Goal: Information Seeking & Learning: Stay updated

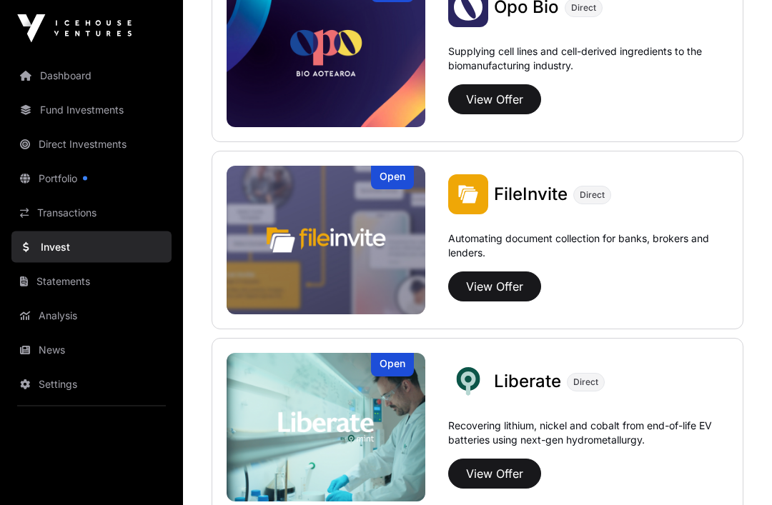
scroll to position [782, 0]
click at [535, 380] on span "Liberate" at bounding box center [527, 381] width 67 height 21
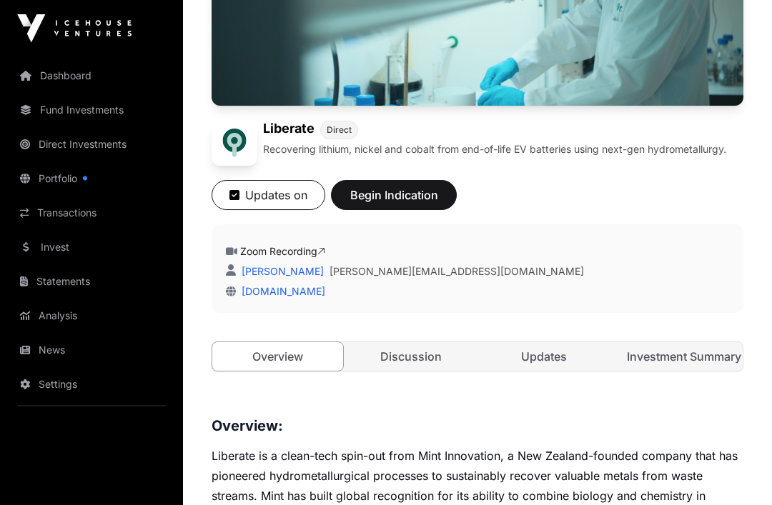
scroll to position [285, 0]
click at [325, 252] on icon at bounding box center [321, 252] width 8 height 10
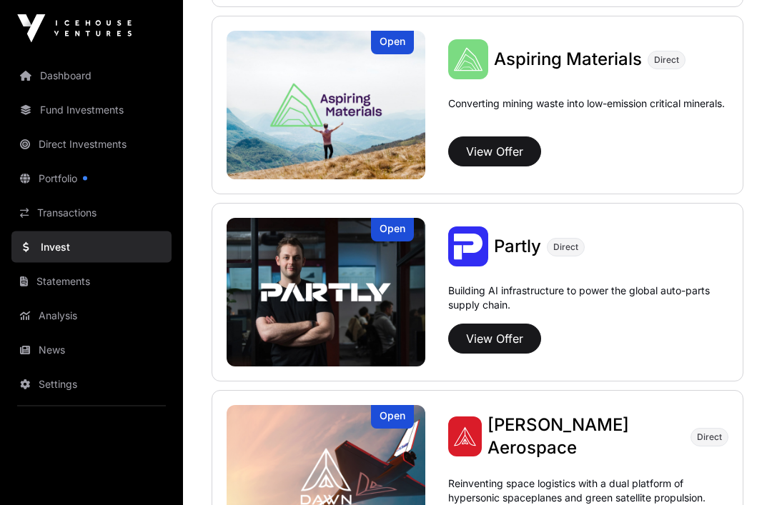
scroll to position [1292, 0]
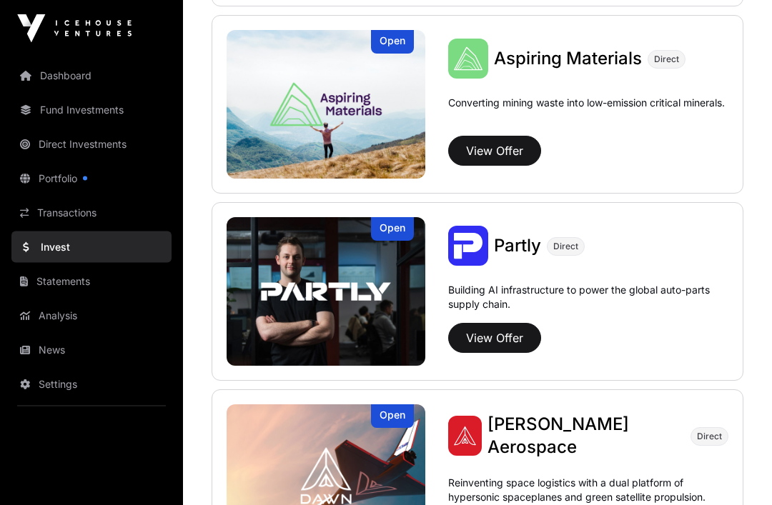
click at [513, 348] on button "View Offer" at bounding box center [494, 339] width 93 height 30
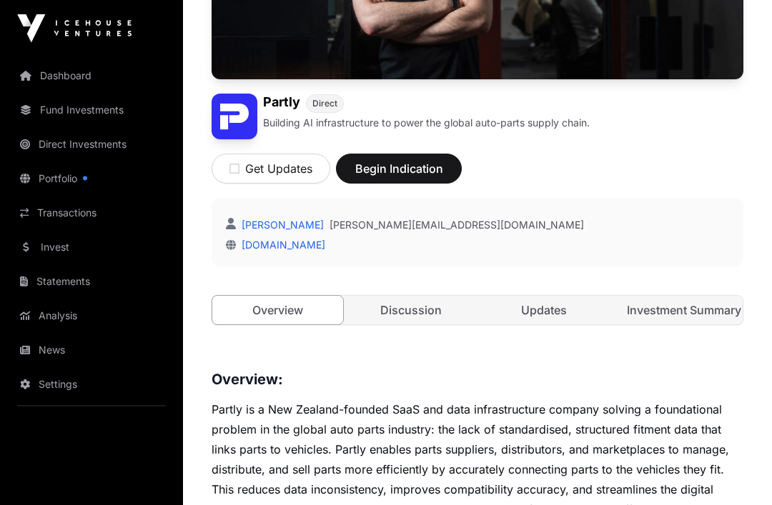
scroll to position [312, 0]
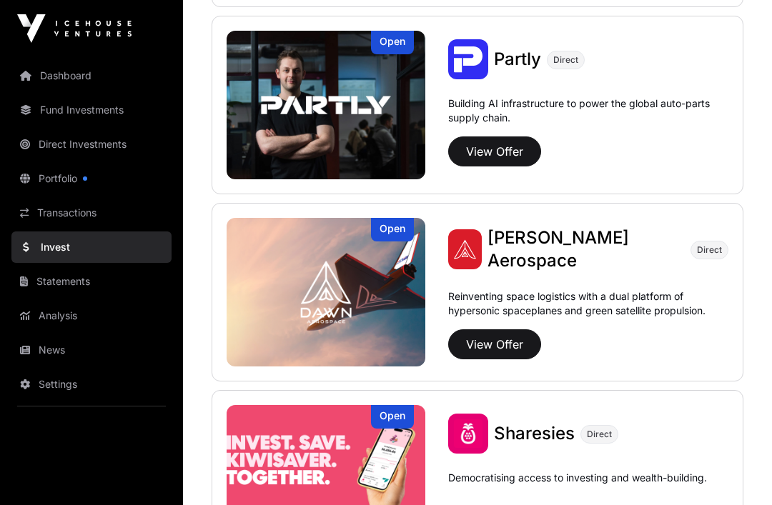
scroll to position [1478, 0]
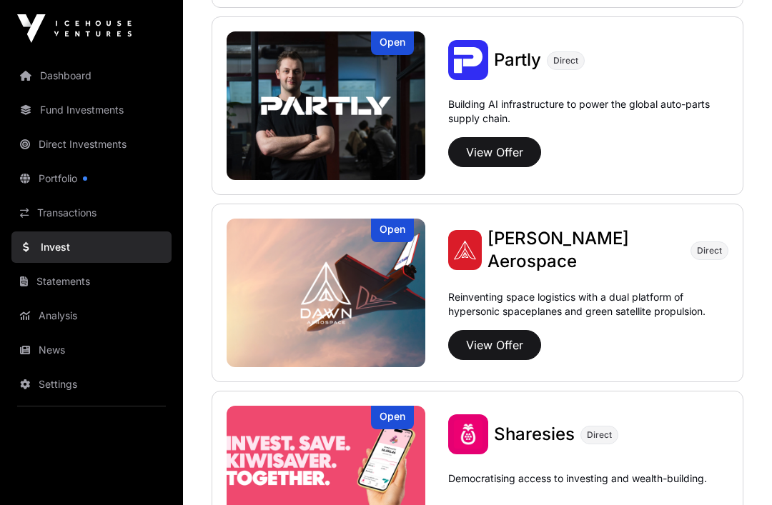
click at [597, 249] on span "[PERSON_NAME] Aerospace" at bounding box center [558, 250] width 142 height 44
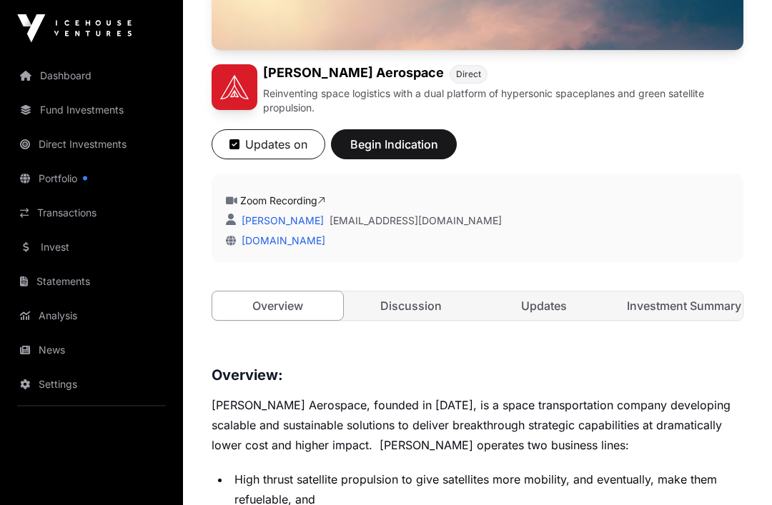
scroll to position [342, 0]
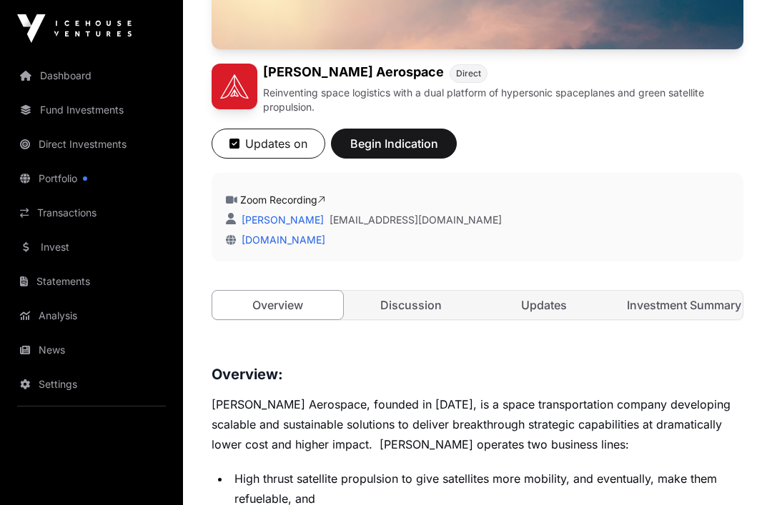
click at [314, 205] on link "Zoom Recording" at bounding box center [282, 200] width 85 height 12
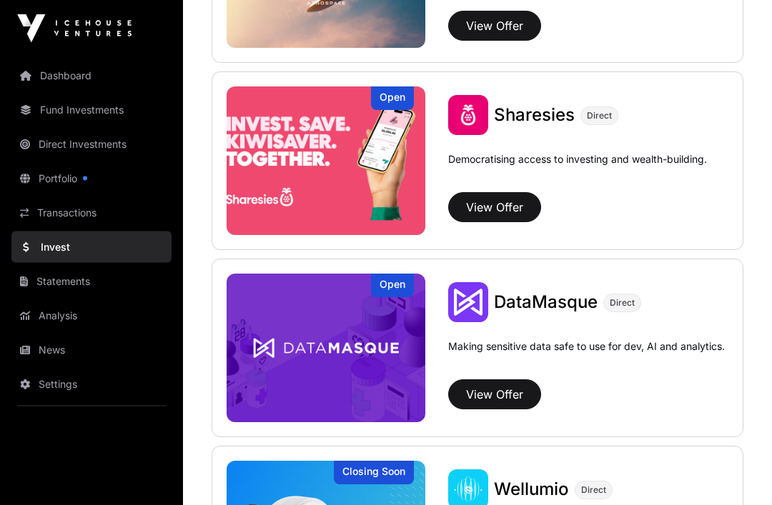
scroll to position [1807, 0]
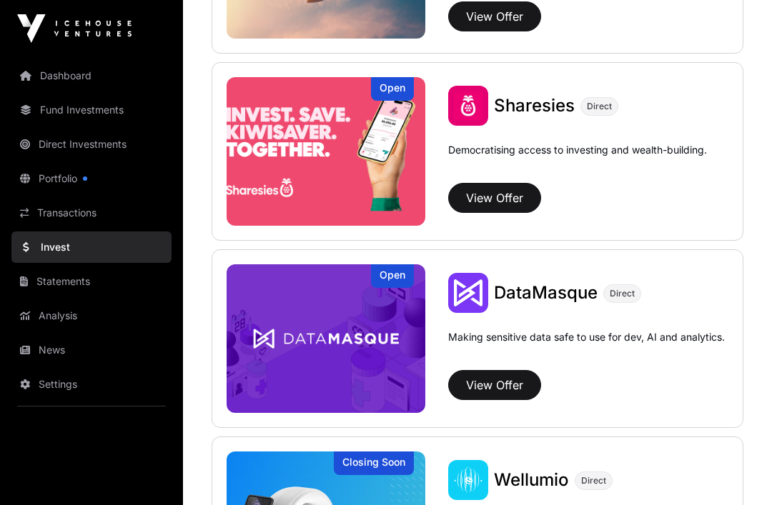
click at [543, 104] on span "Sharesies" at bounding box center [534, 105] width 81 height 21
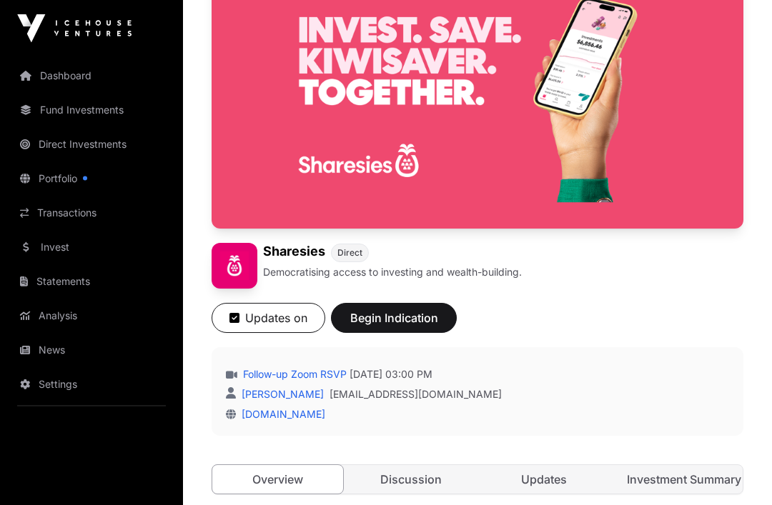
scroll to position [162, 0]
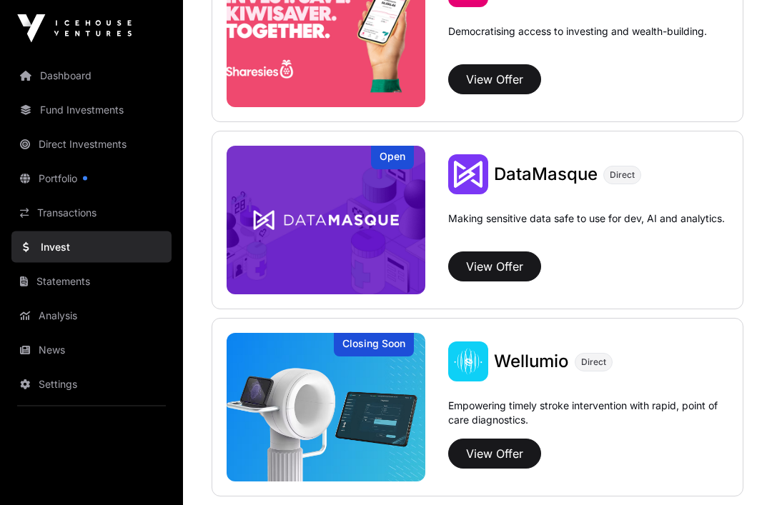
scroll to position [1991, 0]
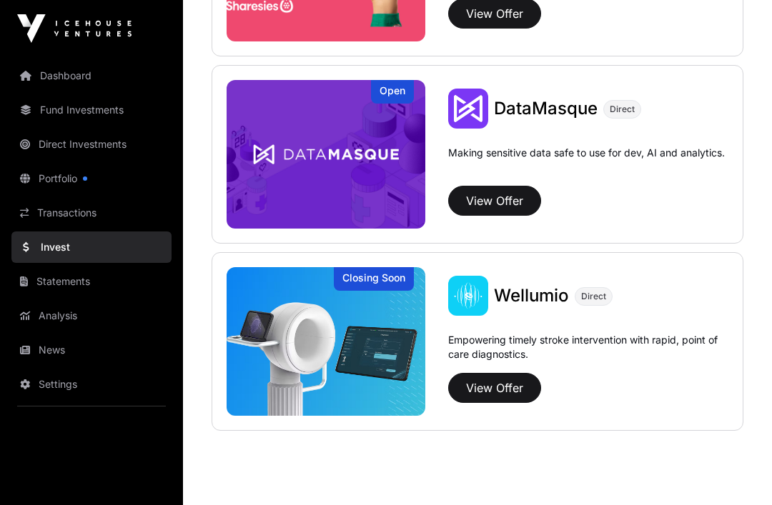
click at [573, 104] on span "DataMasque" at bounding box center [546, 108] width 104 height 21
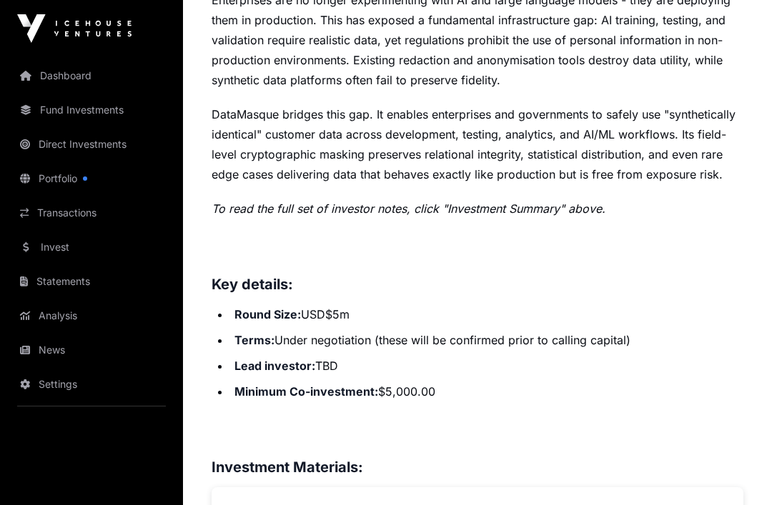
scroll to position [746, 0]
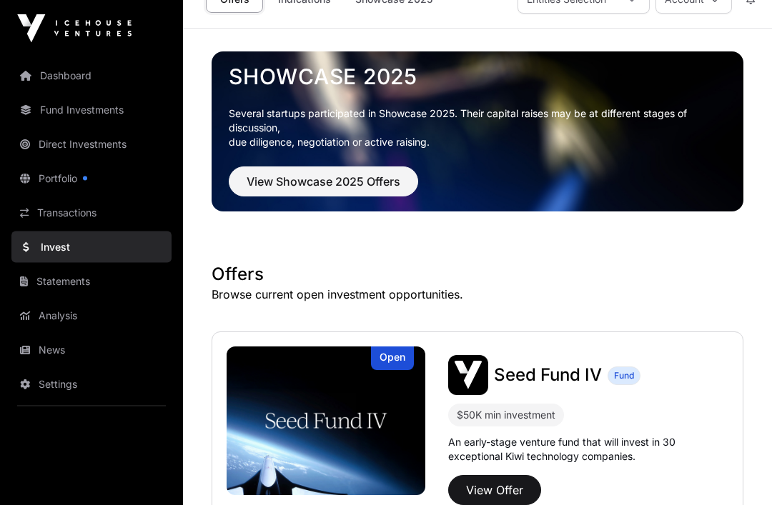
scroll to position [1991, 0]
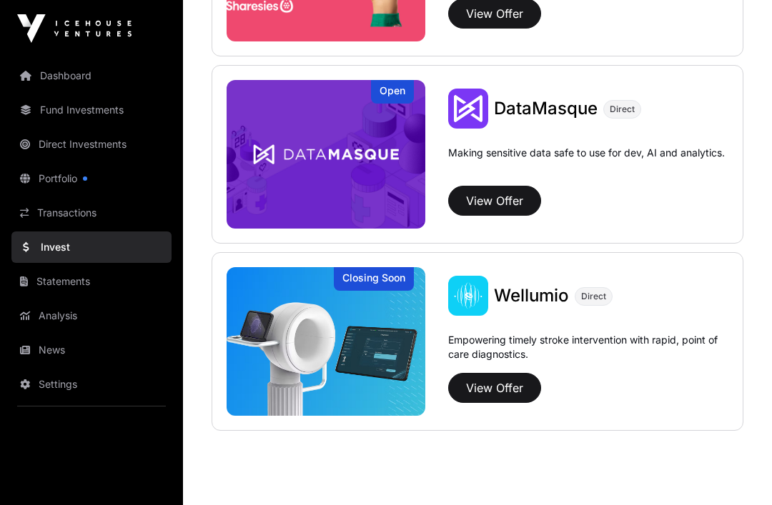
click at [111, 180] on link "Portfolio" at bounding box center [91, 178] width 160 height 31
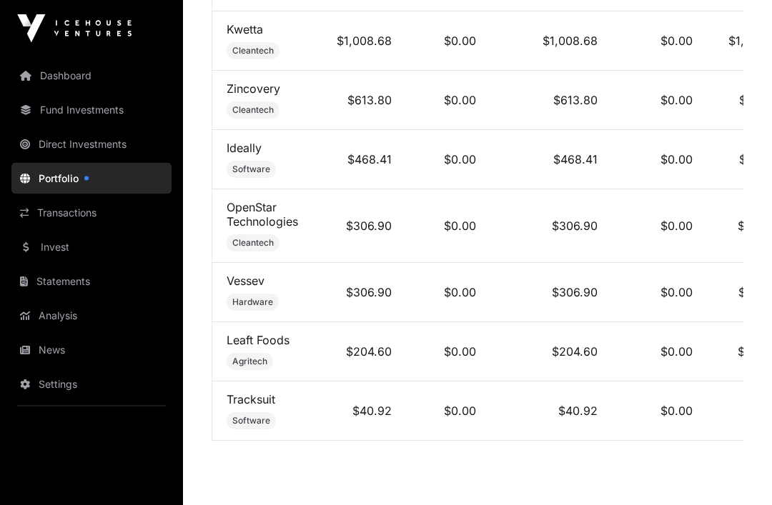
scroll to position [1385, 0]
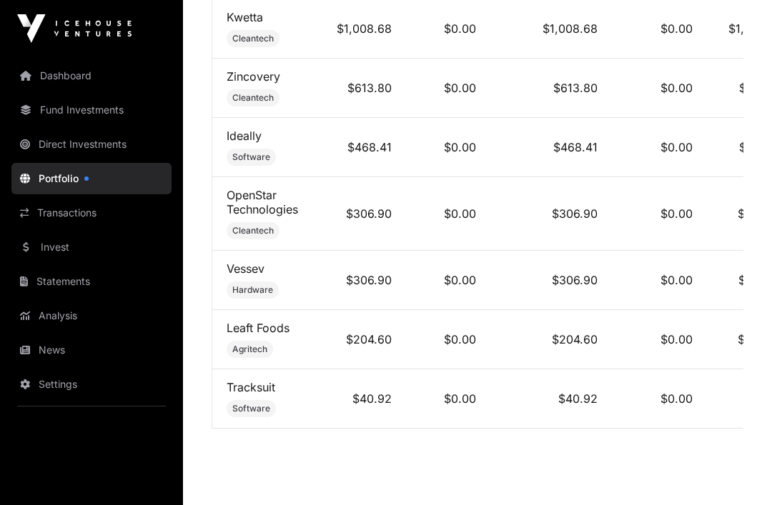
click at [85, 325] on link "Analysis" at bounding box center [91, 315] width 160 height 31
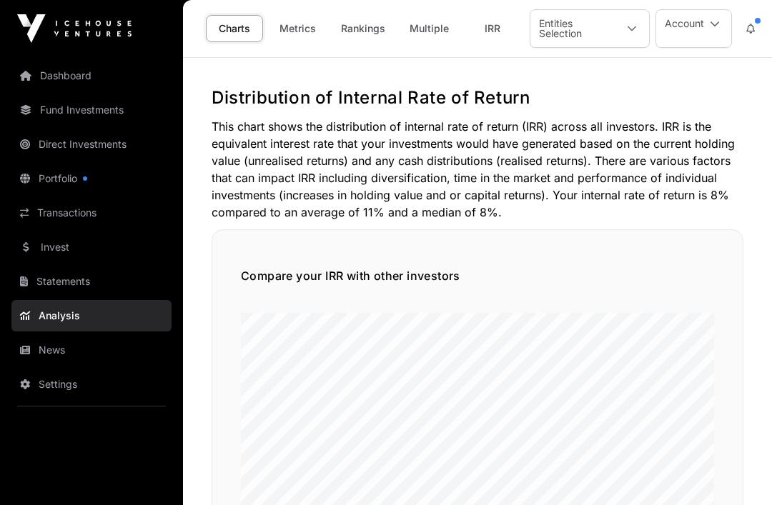
click at [83, 290] on link "Statements" at bounding box center [91, 281] width 160 height 31
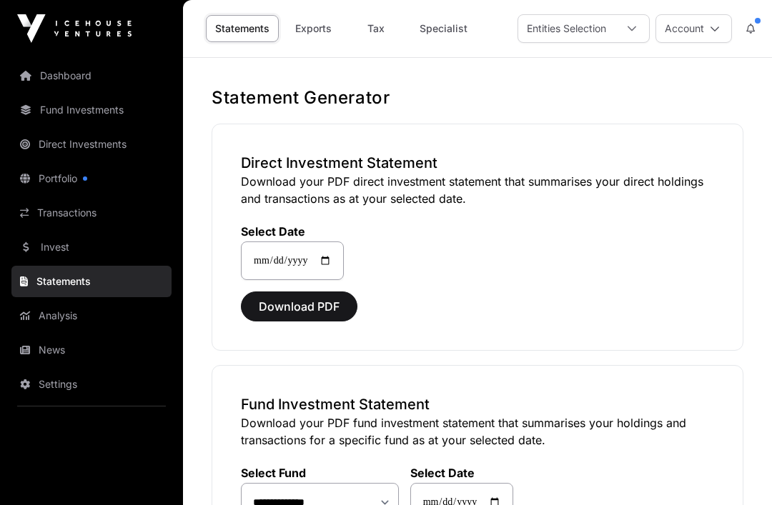
click at [119, 219] on link "Transactions" at bounding box center [91, 212] width 160 height 31
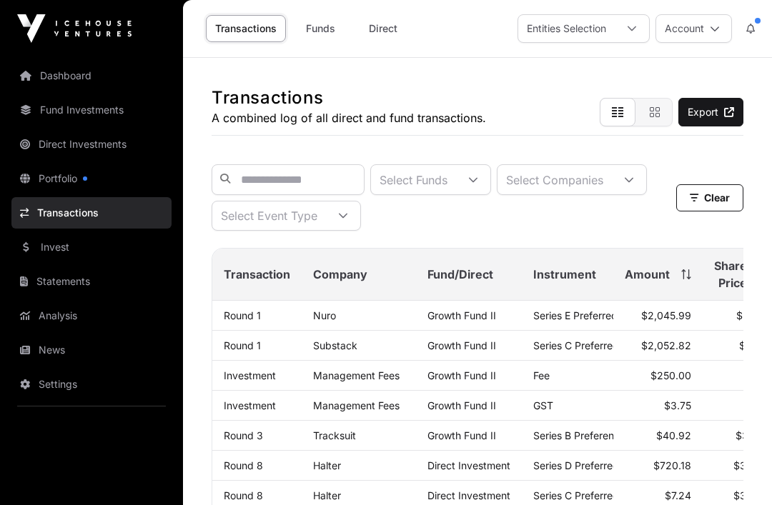
click at [104, 199] on link "Transactions" at bounding box center [91, 212] width 160 height 31
click at [122, 187] on link "Portfolio" at bounding box center [91, 178] width 160 height 31
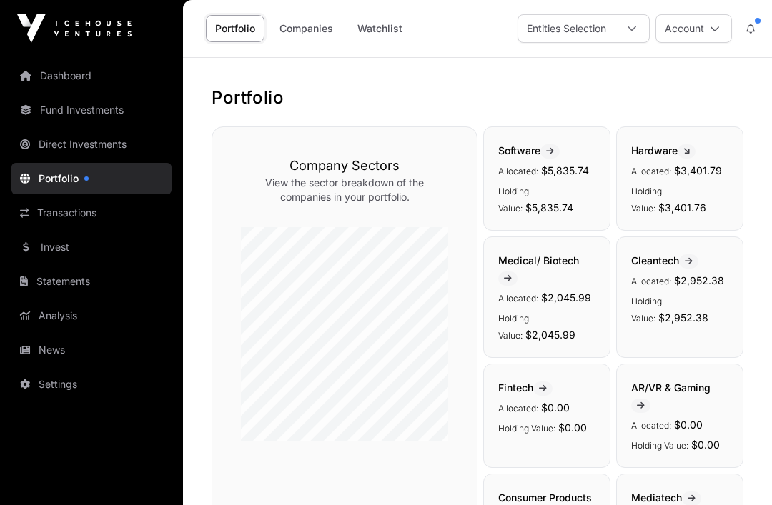
click at [333, 34] on link "Companies" at bounding box center [306, 28] width 72 height 27
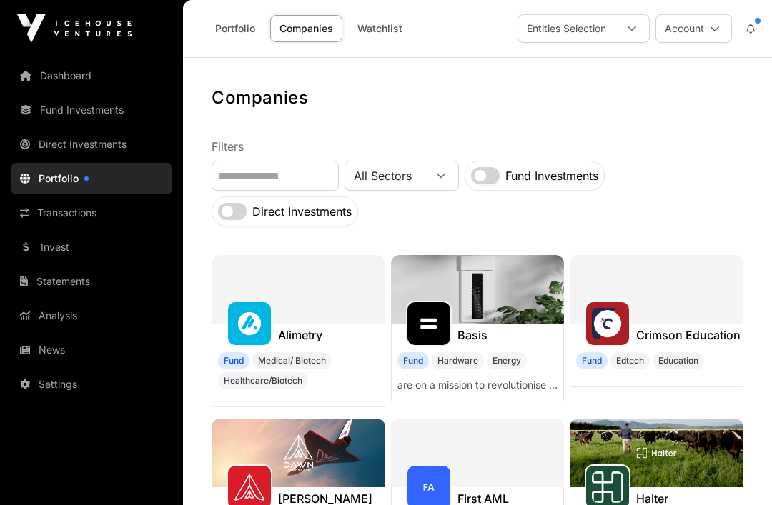
click at [753, 25] on icon at bounding box center [750, 29] width 9 height 10
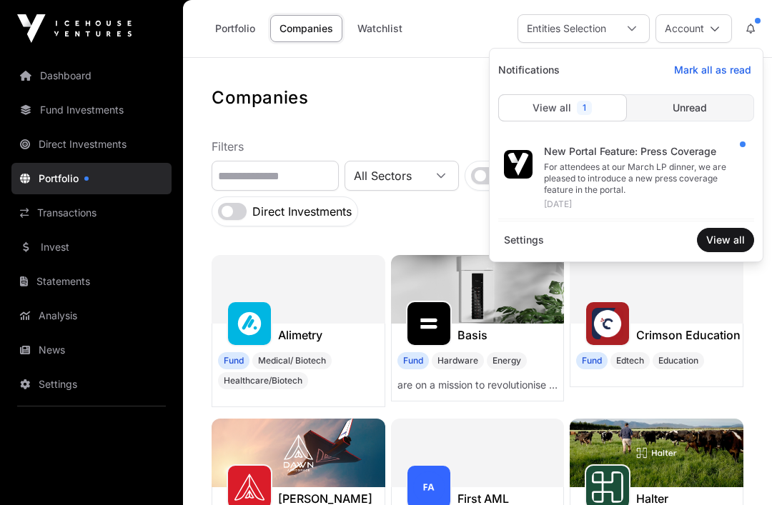
click at [704, 158] on div "New Portal Feature: Press Coverage" at bounding box center [643, 151] width 199 height 14
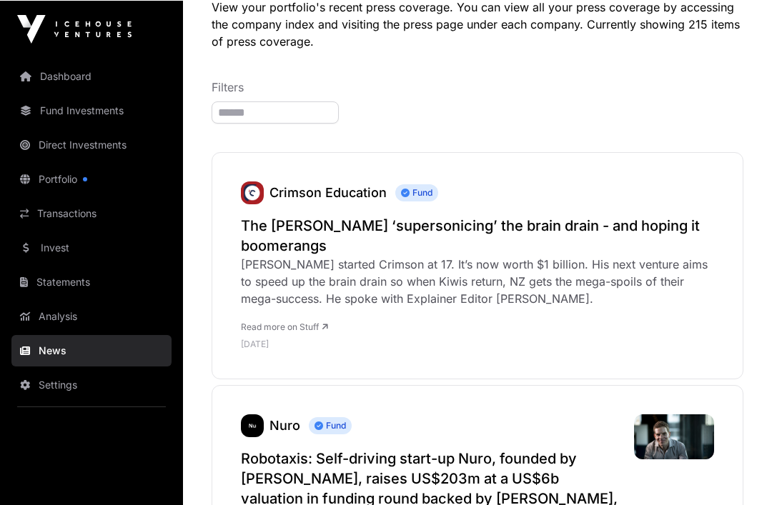
click at [108, 315] on link "Analysis" at bounding box center [91, 315] width 160 height 31
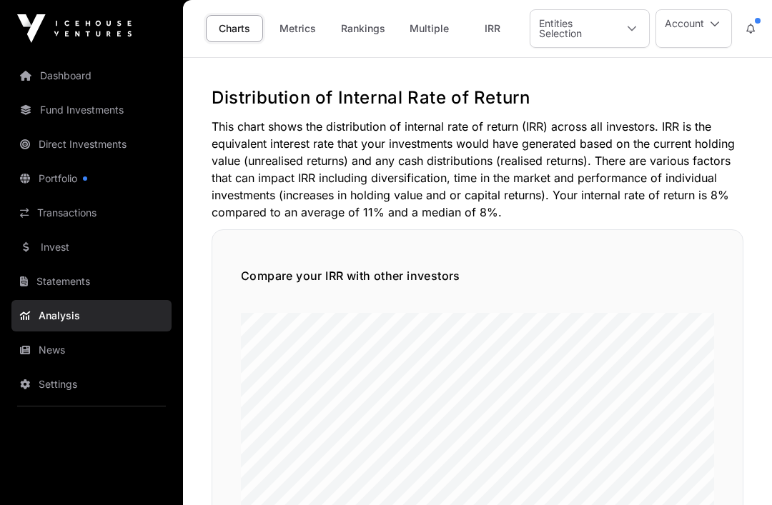
click at [114, 291] on link "Statements" at bounding box center [91, 281] width 160 height 31
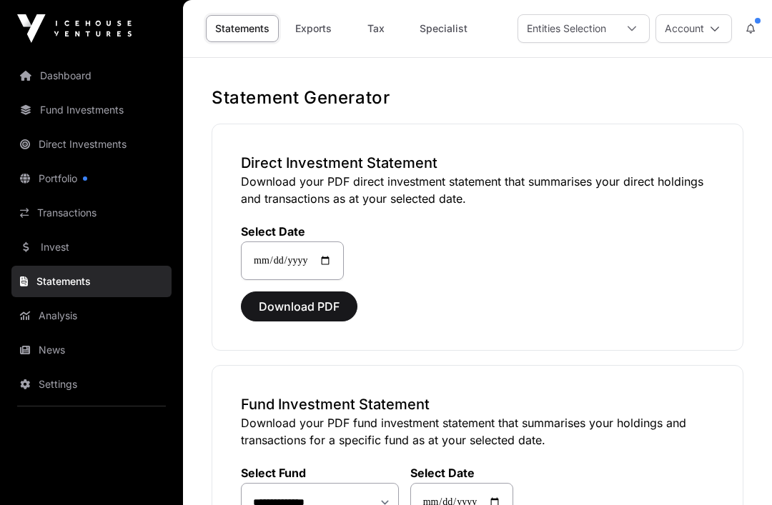
click at [94, 356] on link "News" at bounding box center [91, 350] width 160 height 31
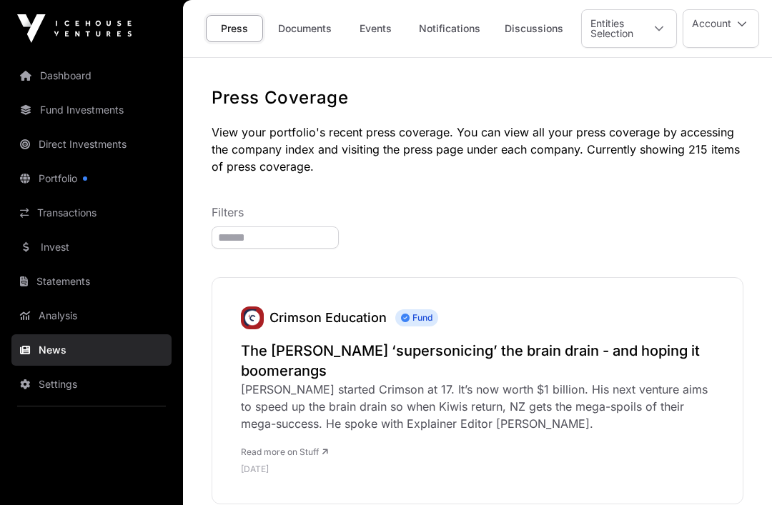
click at [311, 31] on link "Documents" at bounding box center [305, 28] width 72 height 27
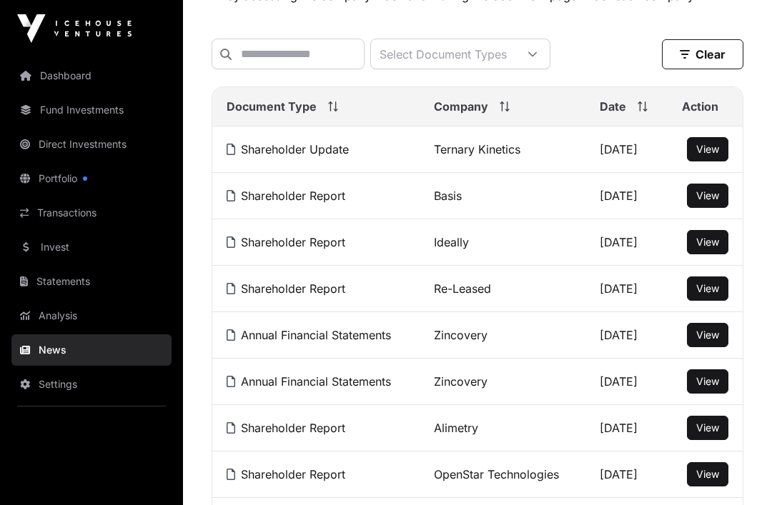
scroll to position [158, 0]
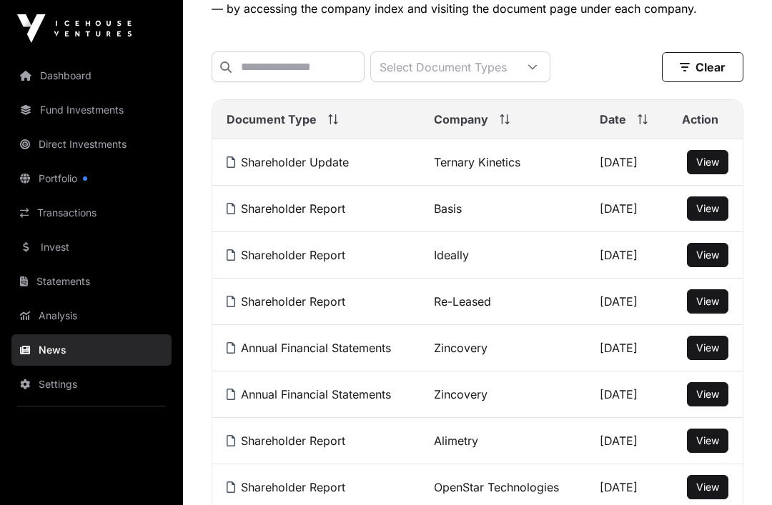
click at [718, 165] on span "View" at bounding box center [707, 162] width 23 height 12
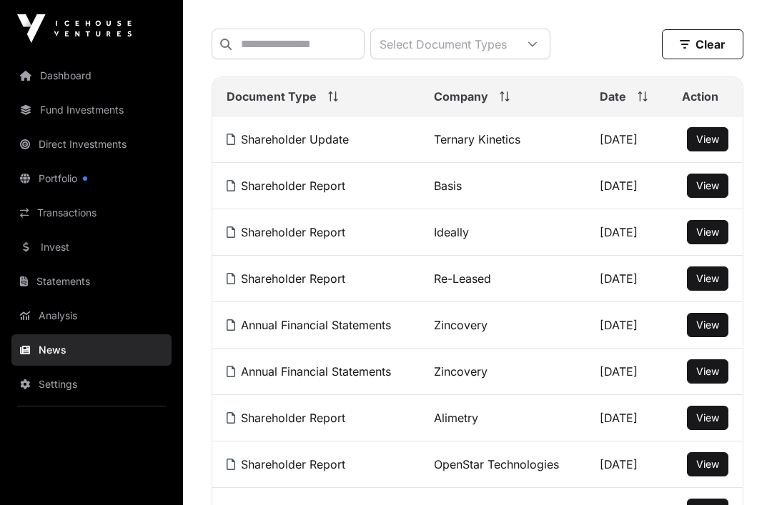
click at [715, 189] on span "View" at bounding box center [707, 185] width 23 height 12
click at [719, 234] on span "View" at bounding box center [707, 232] width 23 height 12
